Goal: Task Accomplishment & Management: Manage account settings

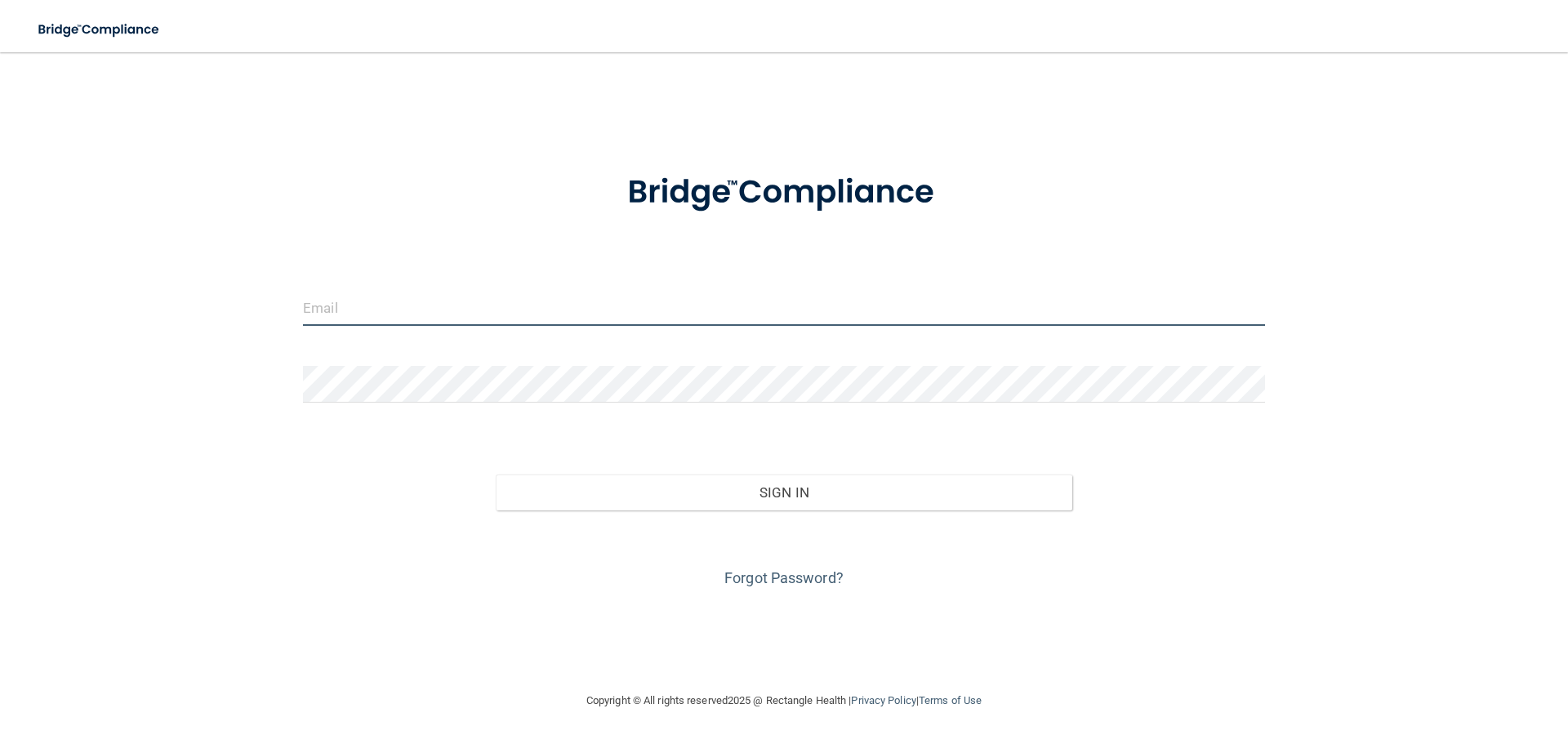
click at [350, 307] on input "email" at bounding box center [784, 307] width 962 height 36
type input "[EMAIL_ADDRESS][DOMAIN_NAME]"
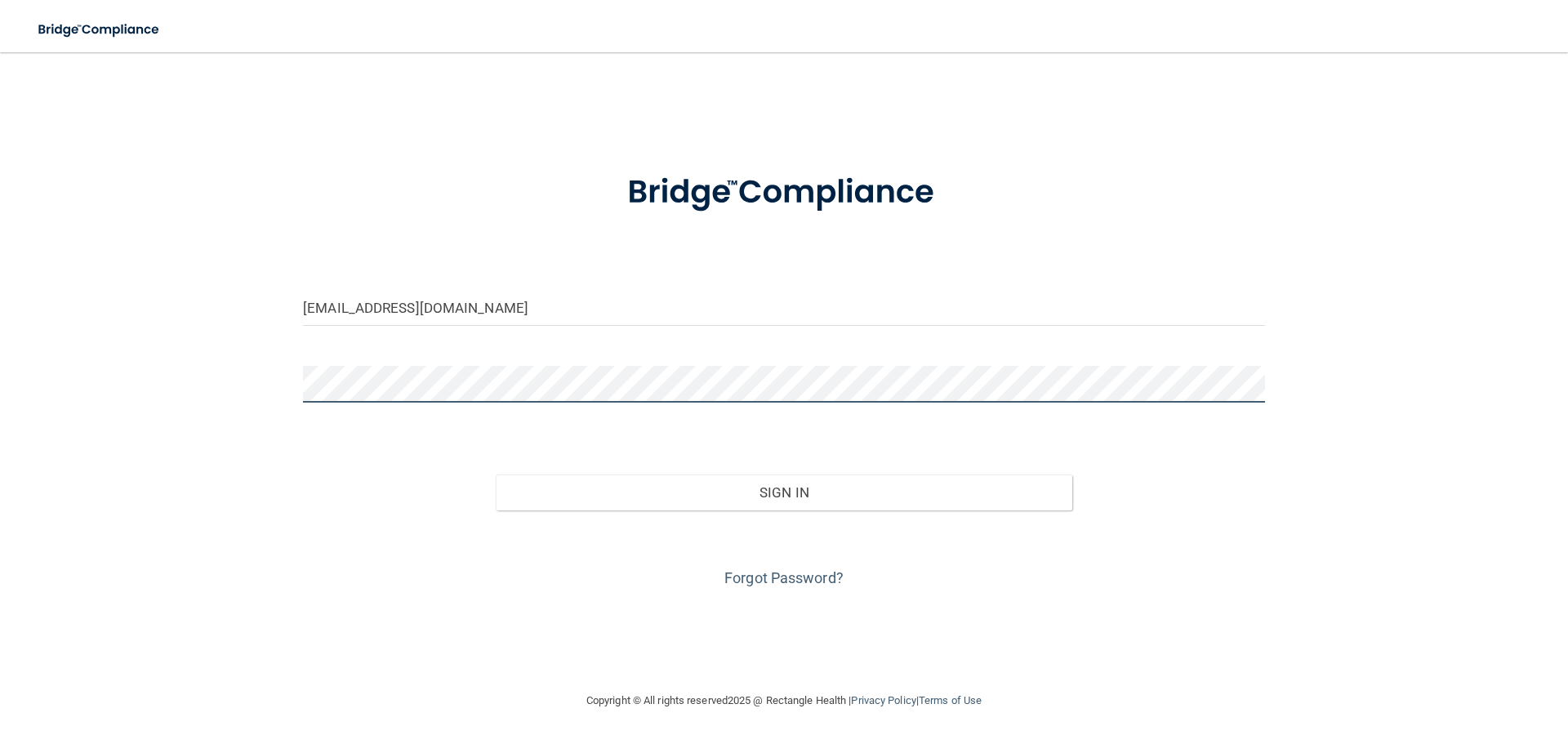
click at [496, 474] on button "Sign In" at bounding box center [784, 492] width 577 height 36
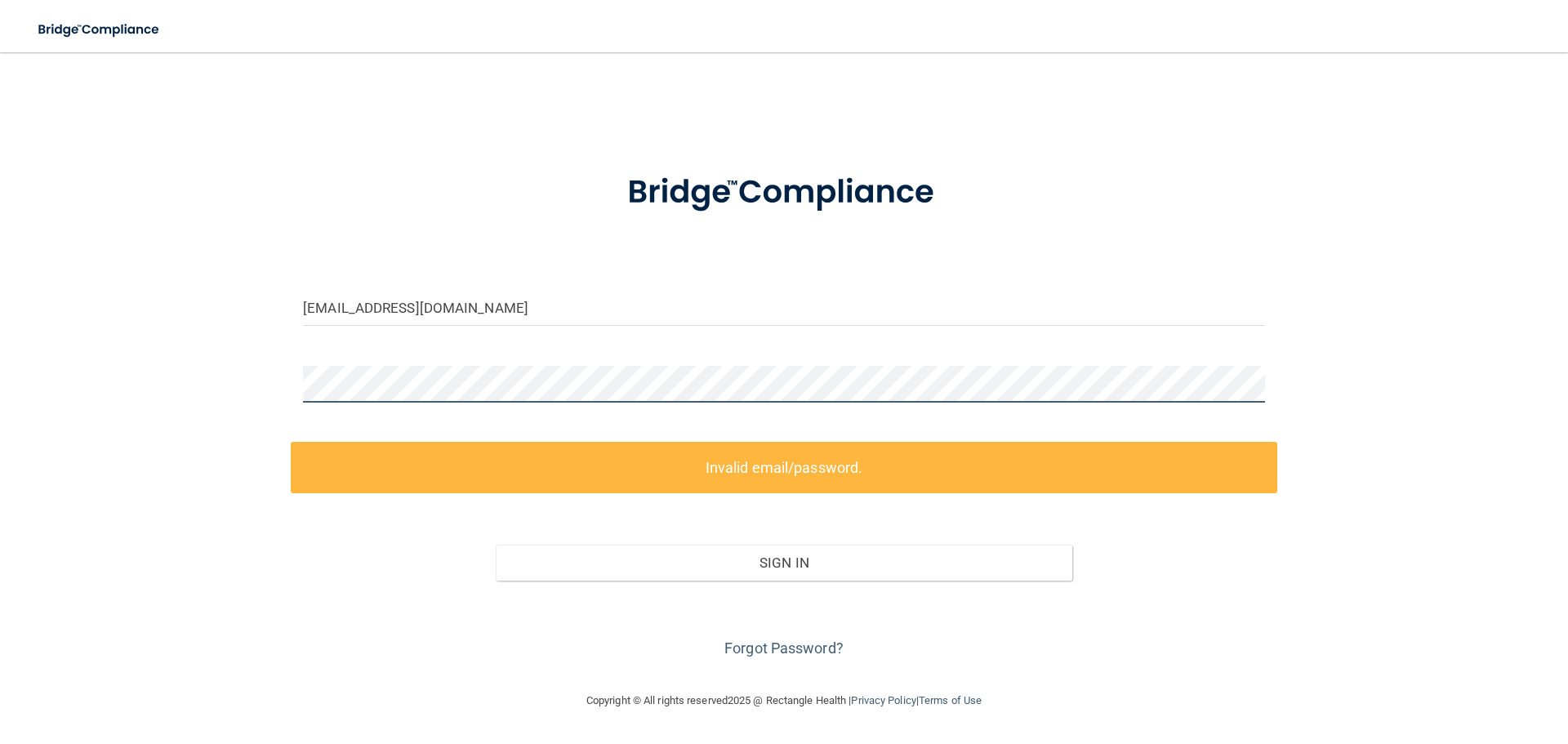
click at [23, 402] on main "[EMAIL_ADDRESS][DOMAIN_NAME] Invalid email/password. You don't have permission …" at bounding box center [784, 399] width 1568 height 692
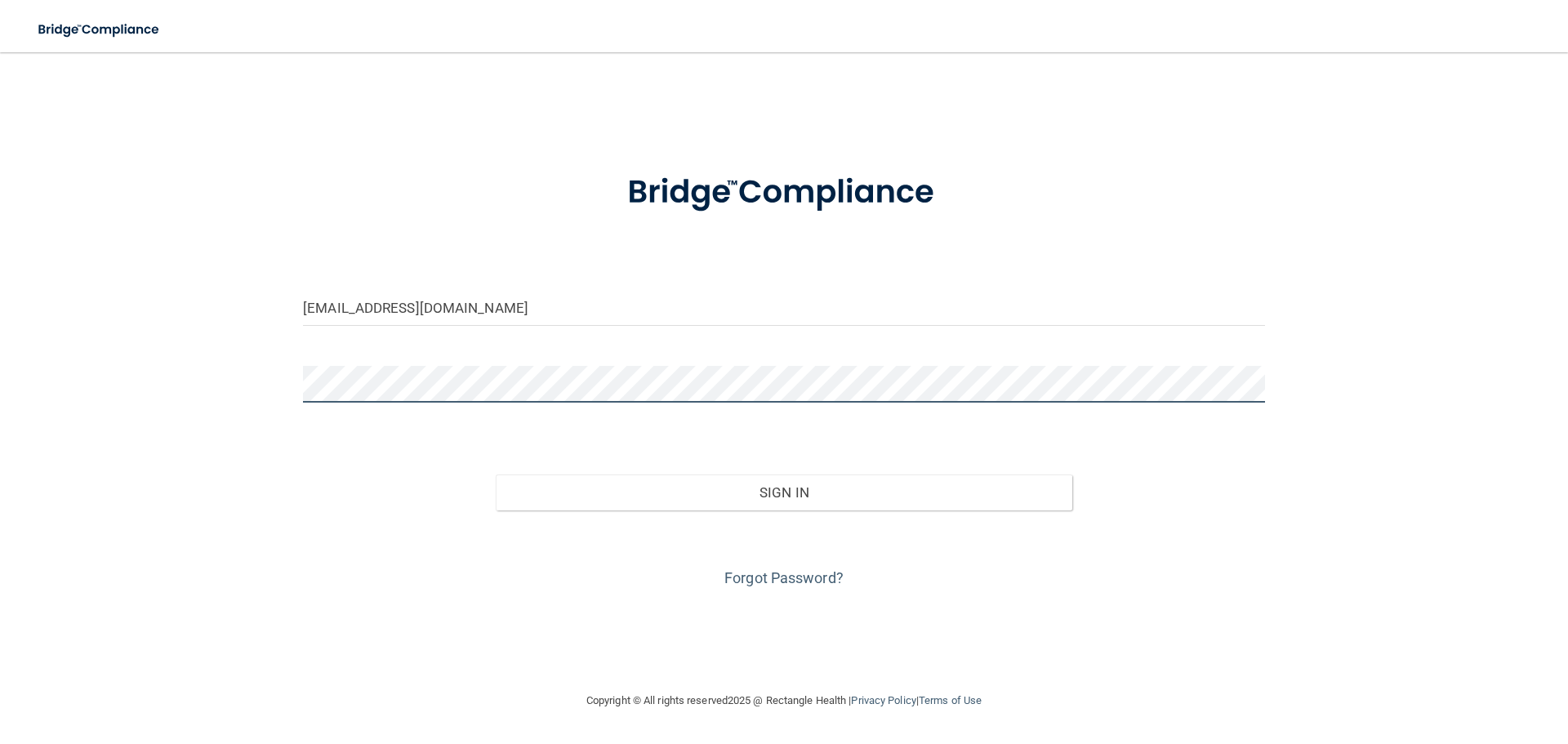
click at [496, 474] on button "Sign In" at bounding box center [784, 492] width 577 height 36
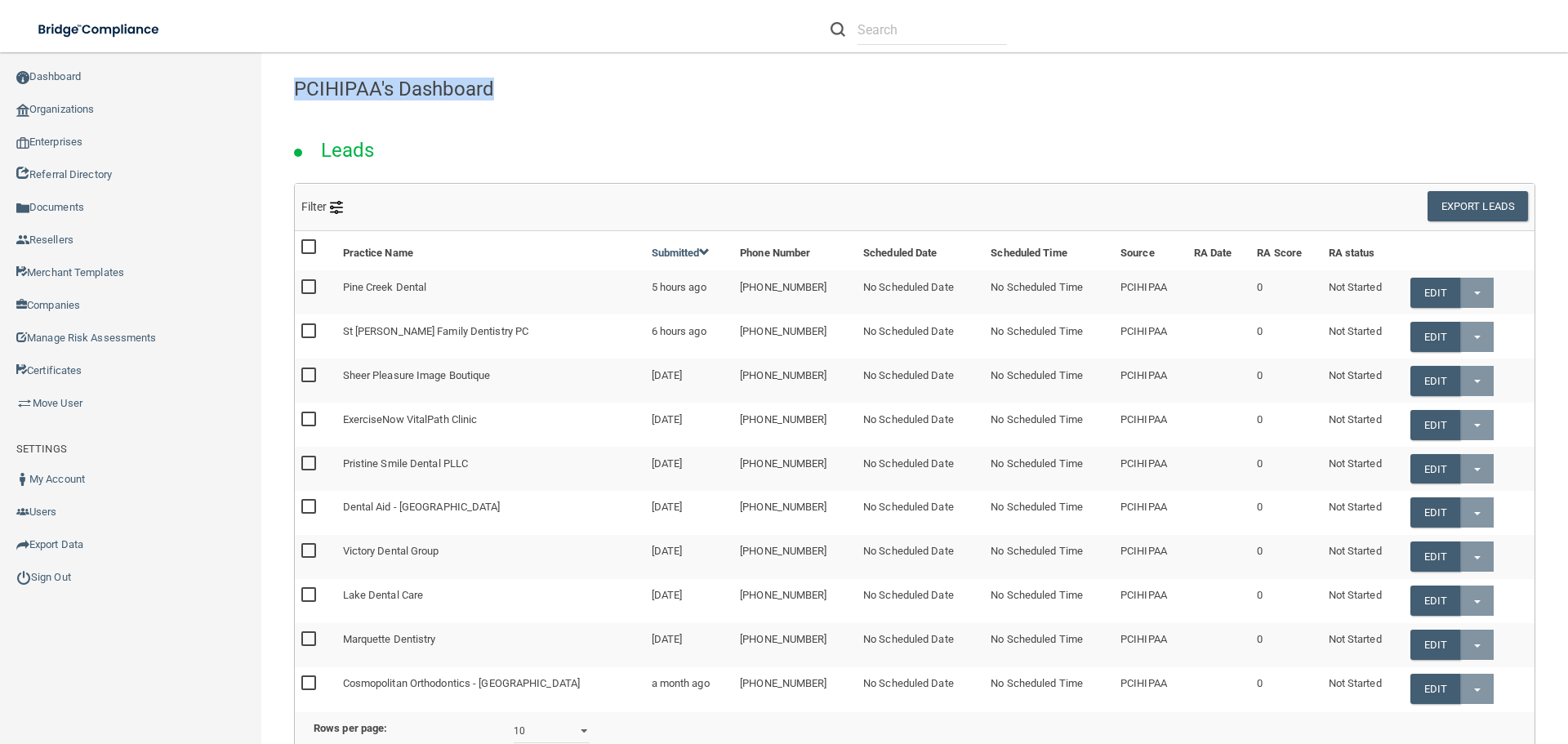
drag, startPoint x: 291, startPoint y: 89, endPoint x: 589, endPoint y: 77, distance: 298.2
click at [589, 77] on div "PCIHIPAA's Dashboard" at bounding box center [914, 89] width 1266 height 40
click at [589, 78] on h4 "PCIHIPAA's Dashboard" at bounding box center [914, 88] width 1241 height 21
drag, startPoint x: 291, startPoint y: 86, endPoint x: 418, endPoint y: 160, distance: 147.0
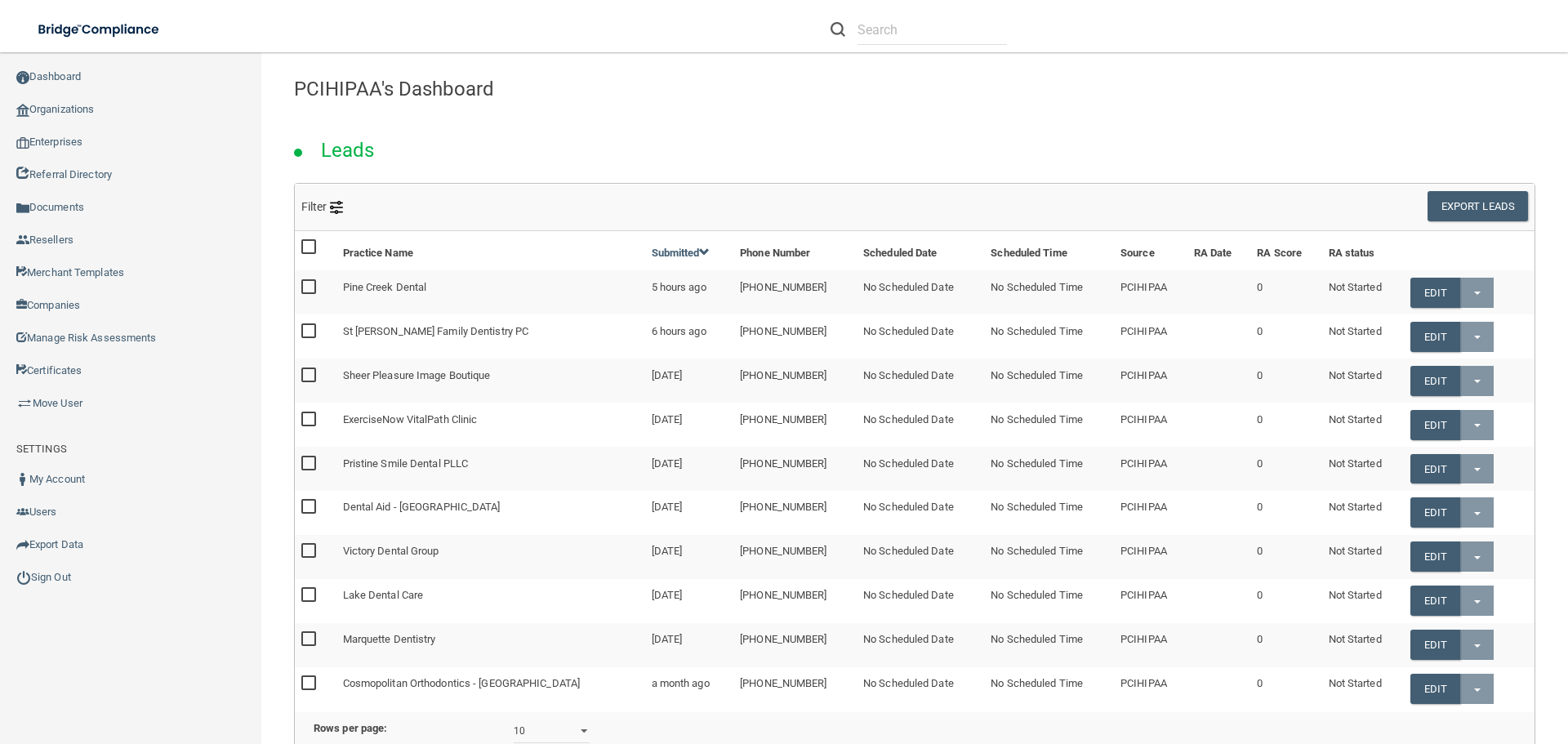
click at [418, 160] on div "Leads" at bounding box center [914, 146] width 1266 height 74
drag, startPoint x: 290, startPoint y: 146, endPoint x: 410, endPoint y: 148, distance: 120.0
click at [410, 148] on div "Leads" at bounding box center [914, 146] width 1266 height 74
click at [411, 148] on div "Leads" at bounding box center [914, 146] width 1266 height 74
drag, startPoint x: 411, startPoint y: 148, endPoint x: 304, endPoint y: 77, distance: 128.4
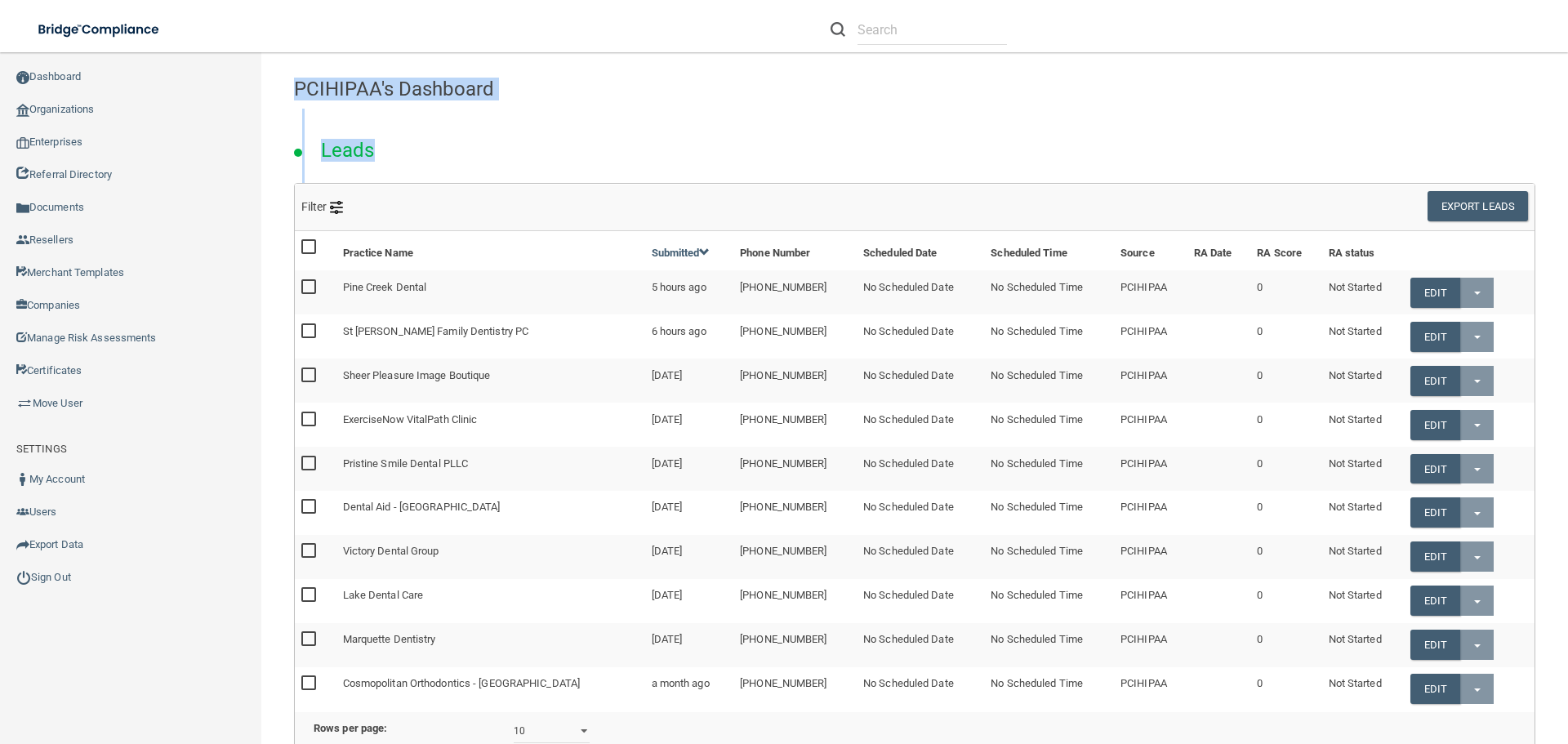
click at [302, 78] on h4 "PCIHIPAA's Dashboard" at bounding box center [914, 88] width 1241 height 21
drag, startPoint x: 426, startPoint y: 154, endPoint x: 783, endPoint y: 119, distance: 358.7
click at [426, 154] on div "Leads" at bounding box center [914, 146] width 1266 height 74
drag, startPoint x: 454, startPoint y: 282, endPoint x: 335, endPoint y: 277, distance: 119.1
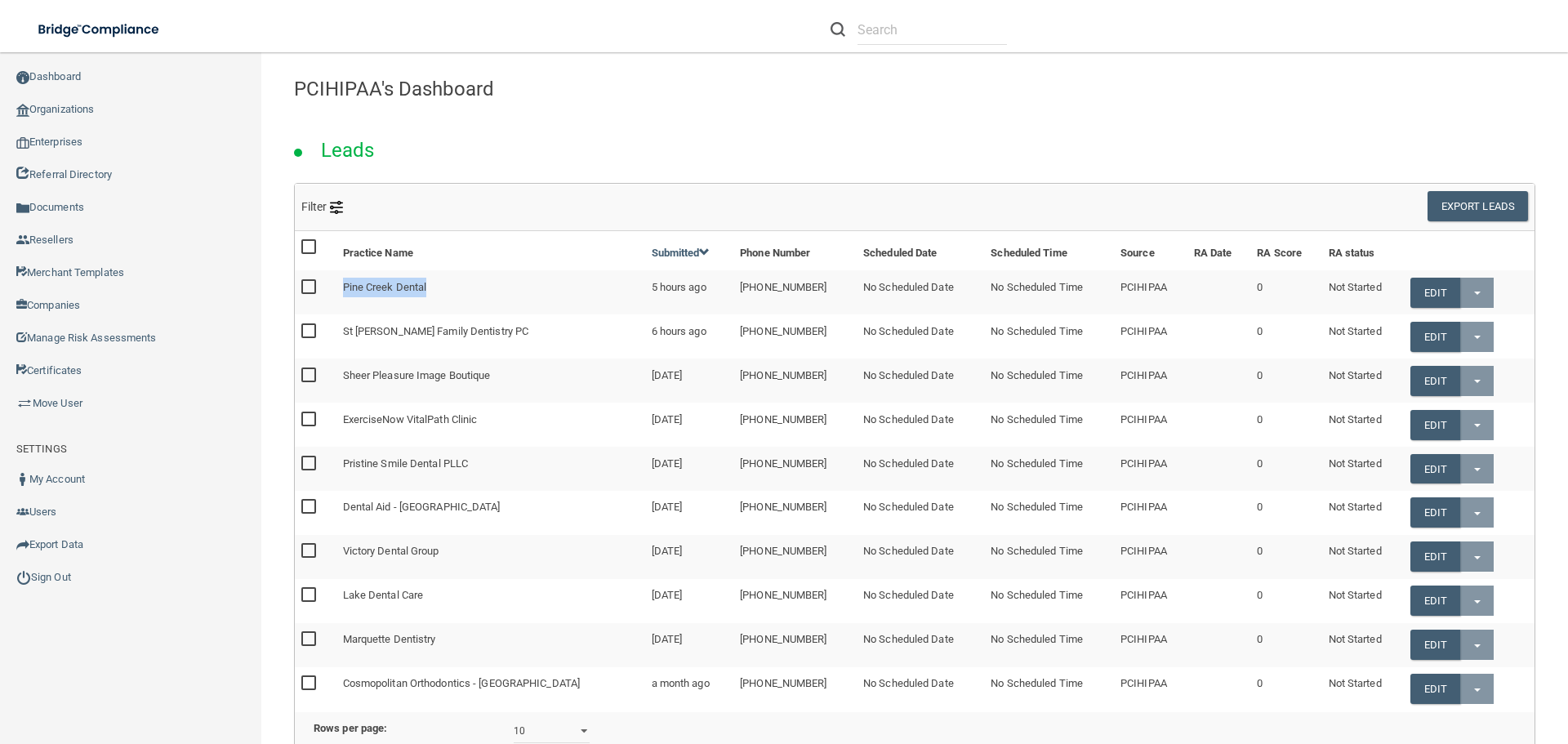
click at [335, 277] on tr "Pine Creek Dental 5 hours ago [PHONE_NUMBER] No Scheduled Date No Scheduled Tim…" at bounding box center [914, 293] width 1239 height 45
copy tr "Pine Creek Dental"
